Goal: Information Seeking & Learning: Compare options

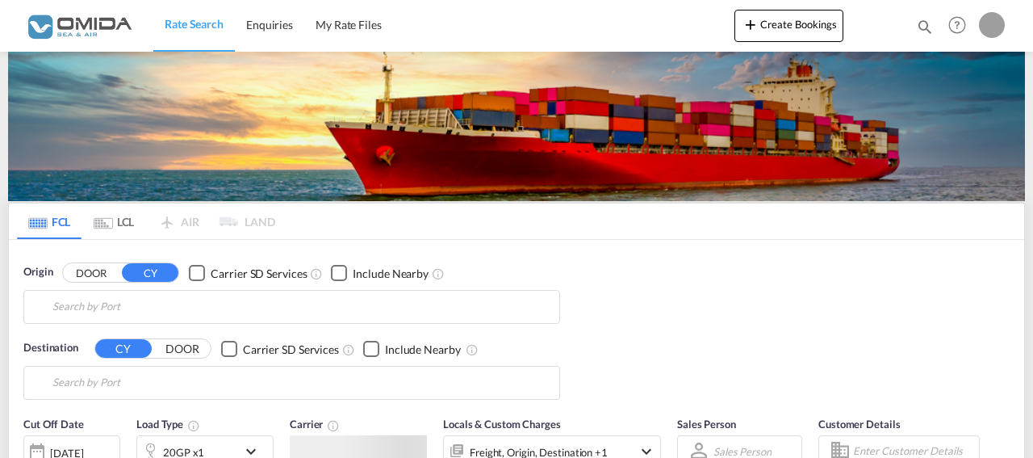
click at [551, 50] on div "Rate Search Enquiries My Rate Files Create Bookings Enquiries Help Resources Pr…" at bounding box center [516, 25] width 985 height 50
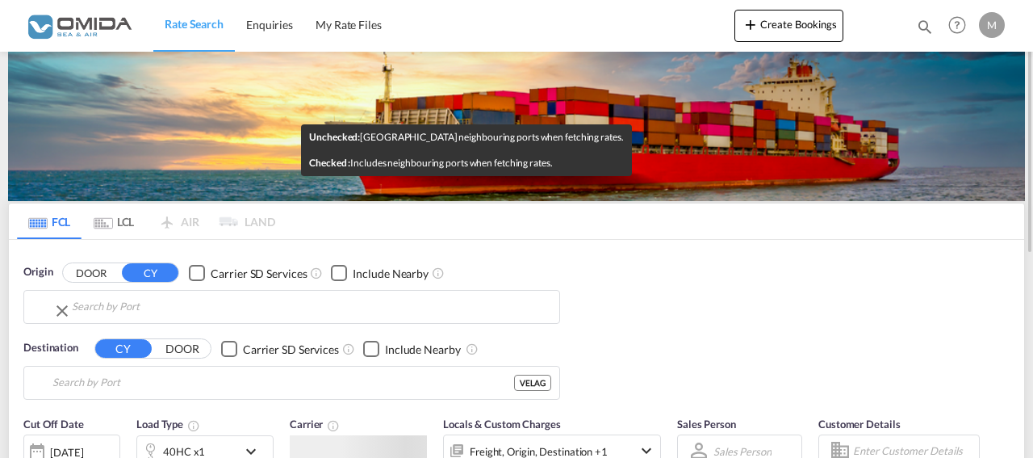
type input "[GEOGRAPHIC_DATA], PLGDY"
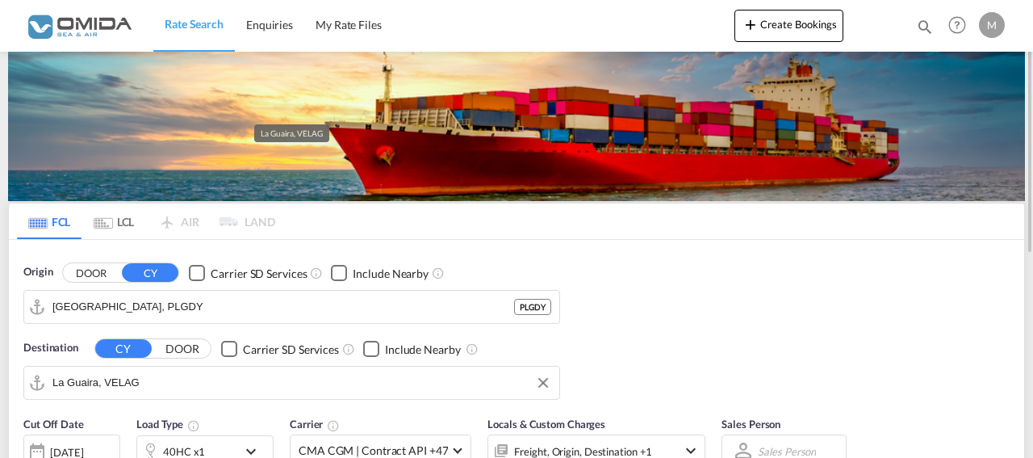
click at [146, 383] on input "La Guaira, VELAG" at bounding box center [301, 382] width 499 height 24
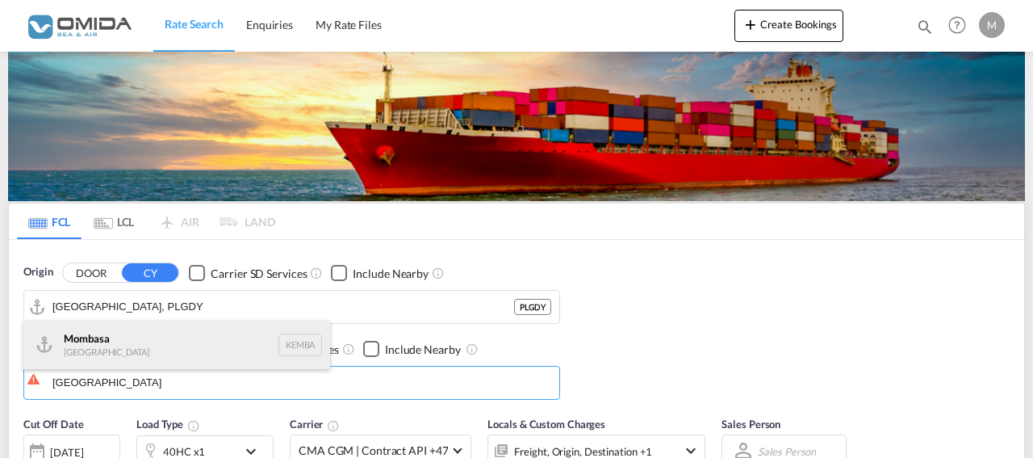
click at [198, 341] on div "Mombasa [GEOGRAPHIC_DATA] [GEOGRAPHIC_DATA]" at bounding box center [176, 344] width 307 height 48
type input "Mombasa, KEMBA"
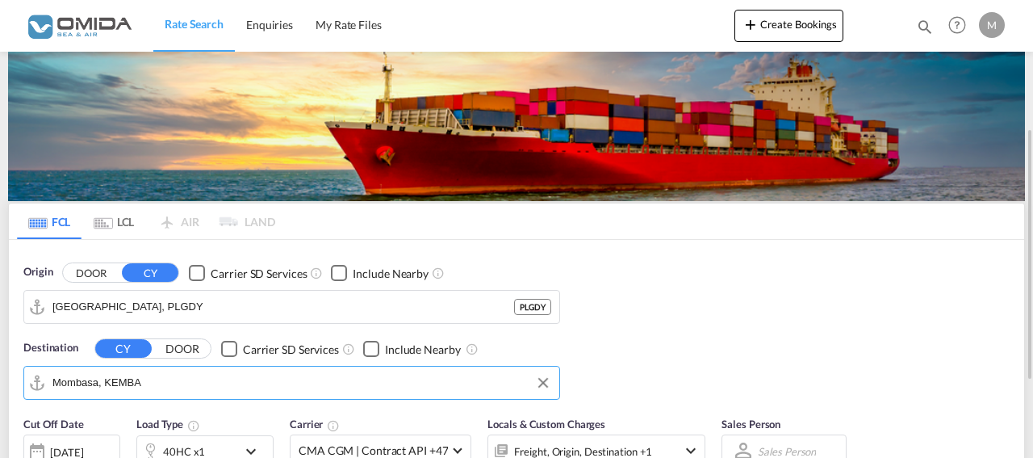
scroll to position [165, 0]
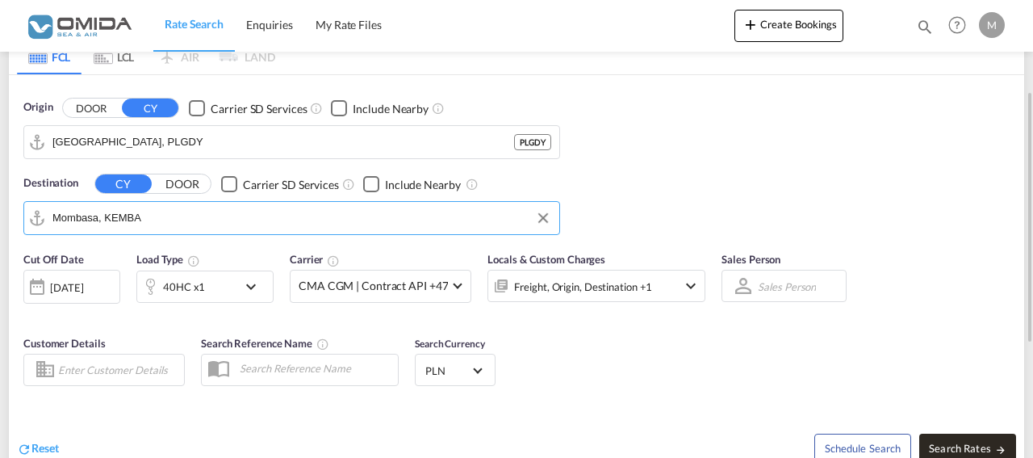
click at [957, 438] on button "Search Rates" at bounding box center [967, 447] width 97 height 29
type input "PLGDY to KEMBA / [DATE]"
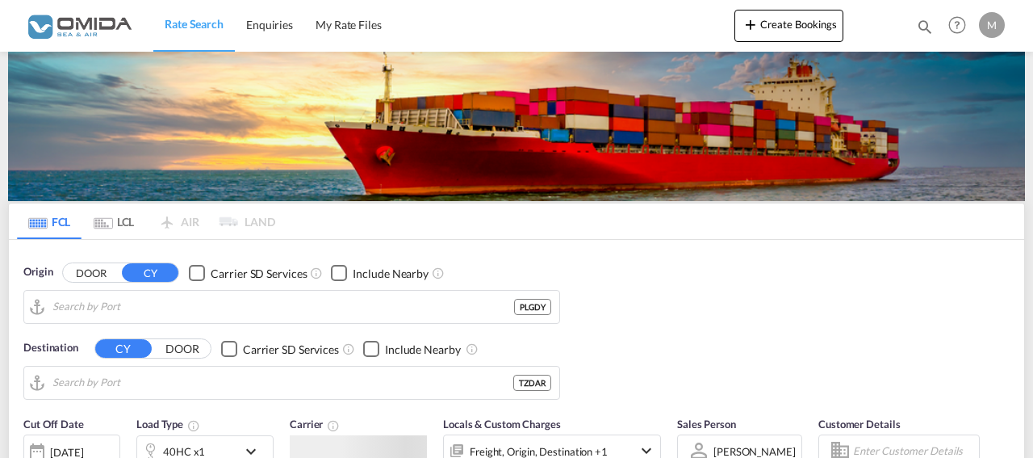
type input "[GEOGRAPHIC_DATA], PLGDY"
type input "Dar es Salaam, TZDAR"
